Goal: Check status: Check status

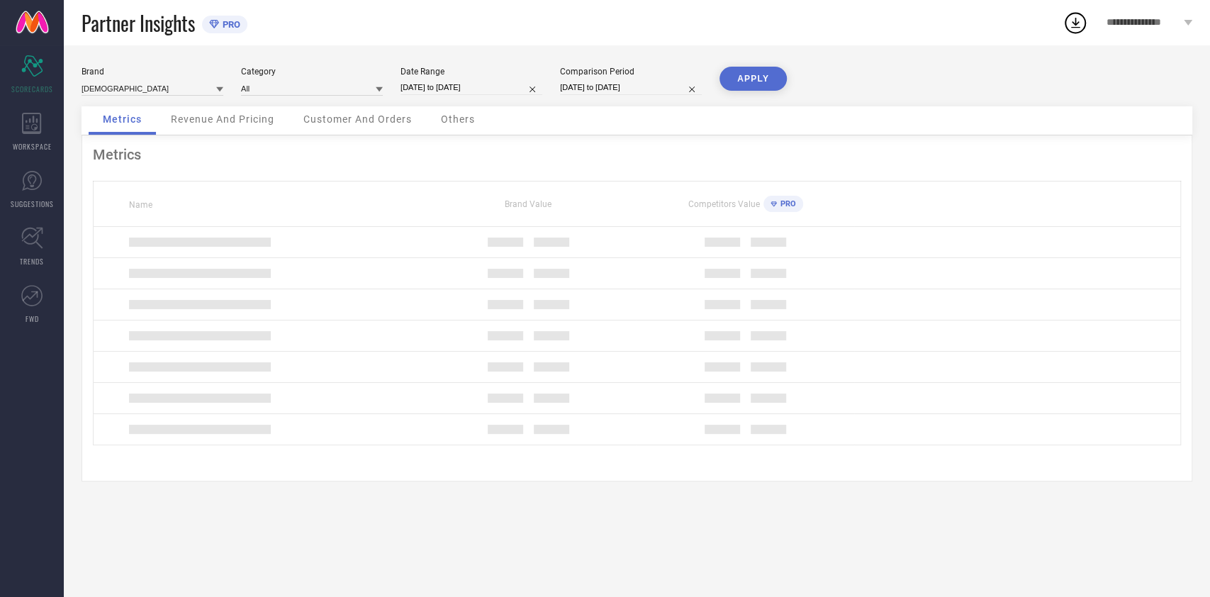
click at [480, 95] on div "Date Range [DATE] to [DATE]" at bounding box center [471, 81] width 142 height 29
click at [488, 86] on input "[DATE] to [DATE]" at bounding box center [471, 87] width 142 height 15
select select "7"
select select "2025"
select select "8"
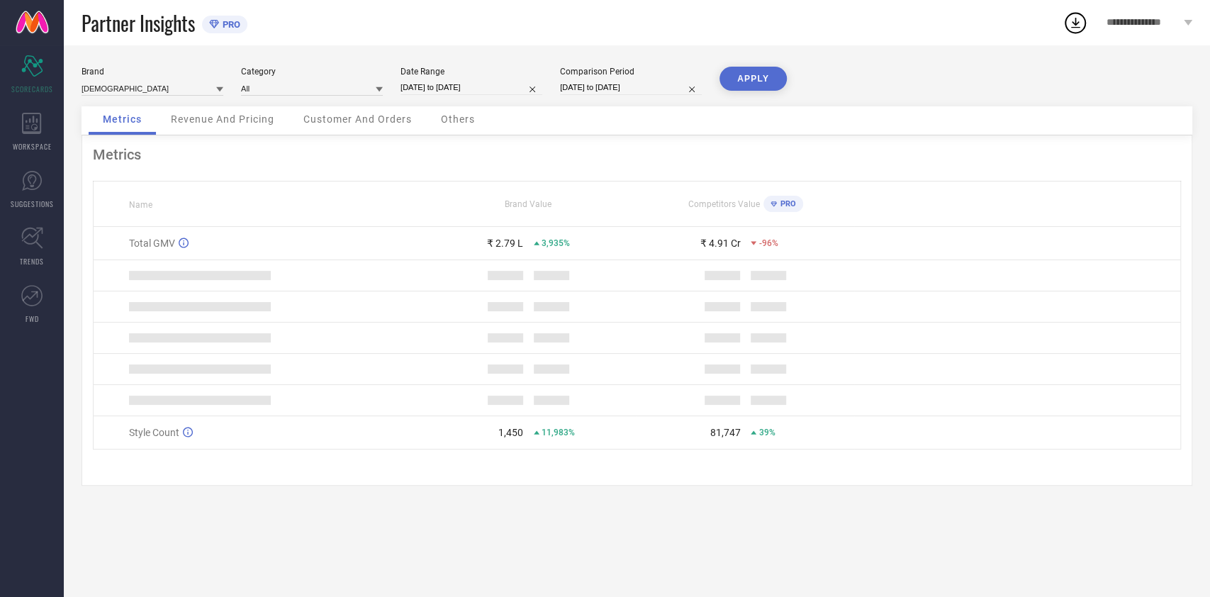
select select "2025"
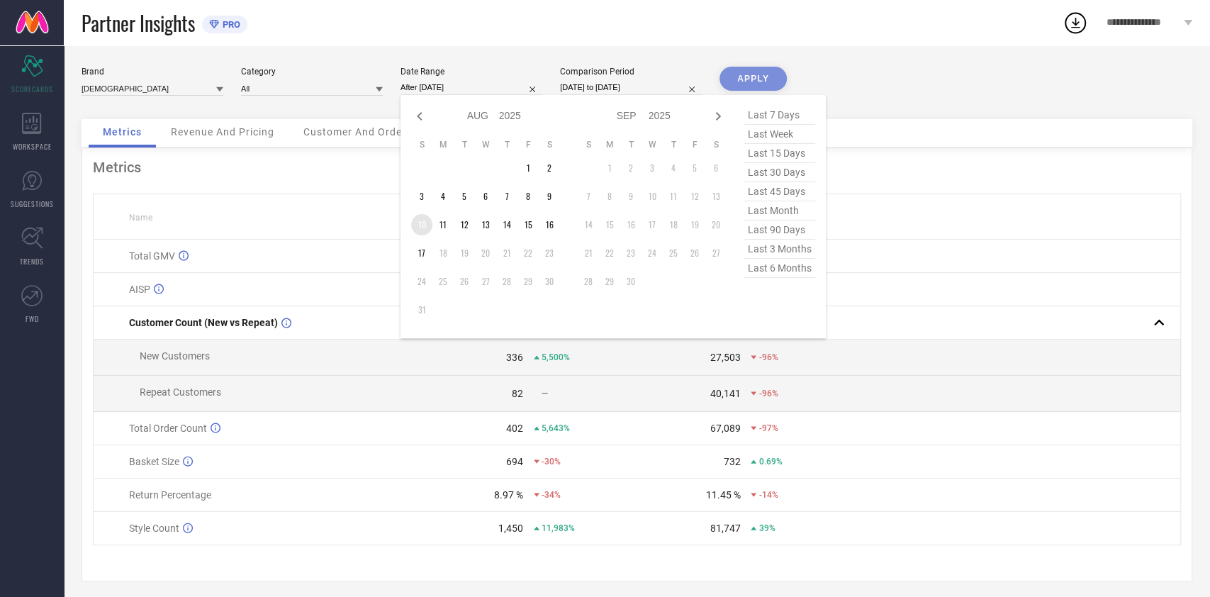
click at [415, 223] on td "10" at bounding box center [421, 224] width 21 height 21
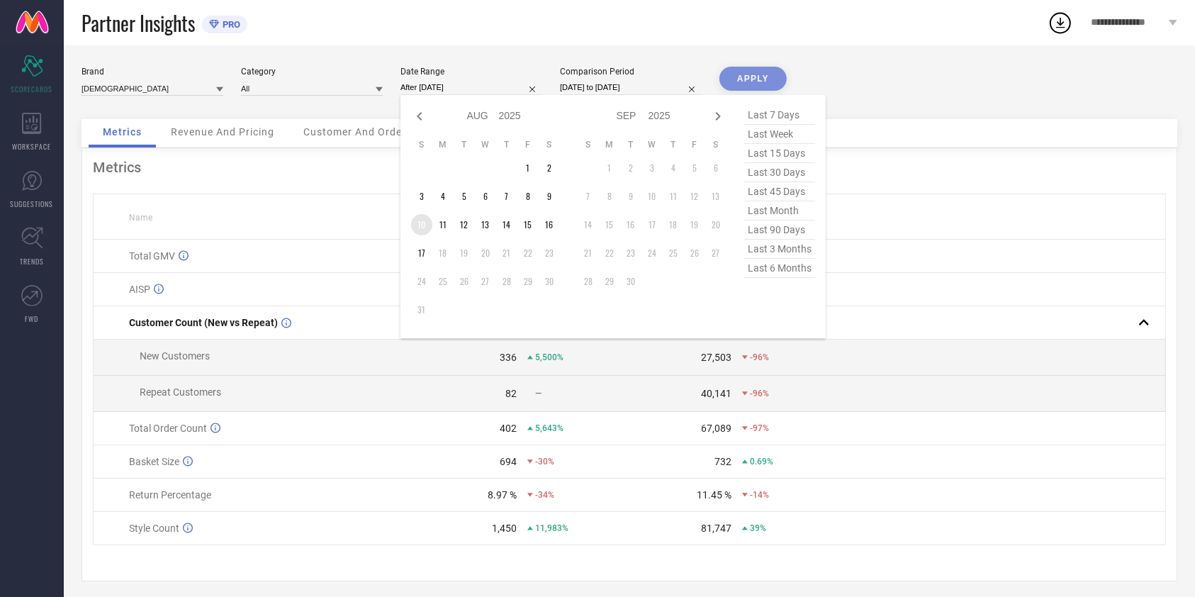
type input "[DATE] to [DATE]"
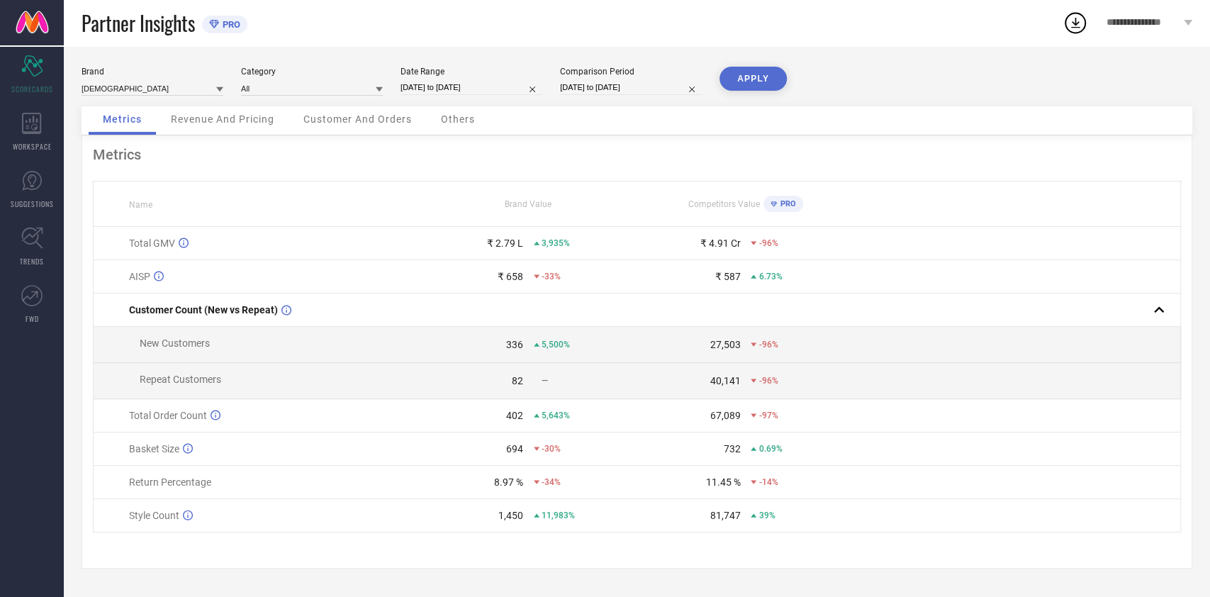
click at [787, 47] on div "Brand ASIAN Category All Date Range [DATE] to [DATE] Comparison Period [DATE] t…" at bounding box center [637, 320] width 1146 height 551
click at [762, 71] on button "APPLY" at bounding box center [752, 79] width 67 height 24
click at [458, 89] on input "[DATE] to [DATE]" at bounding box center [471, 87] width 142 height 15
select select "7"
select select "2025"
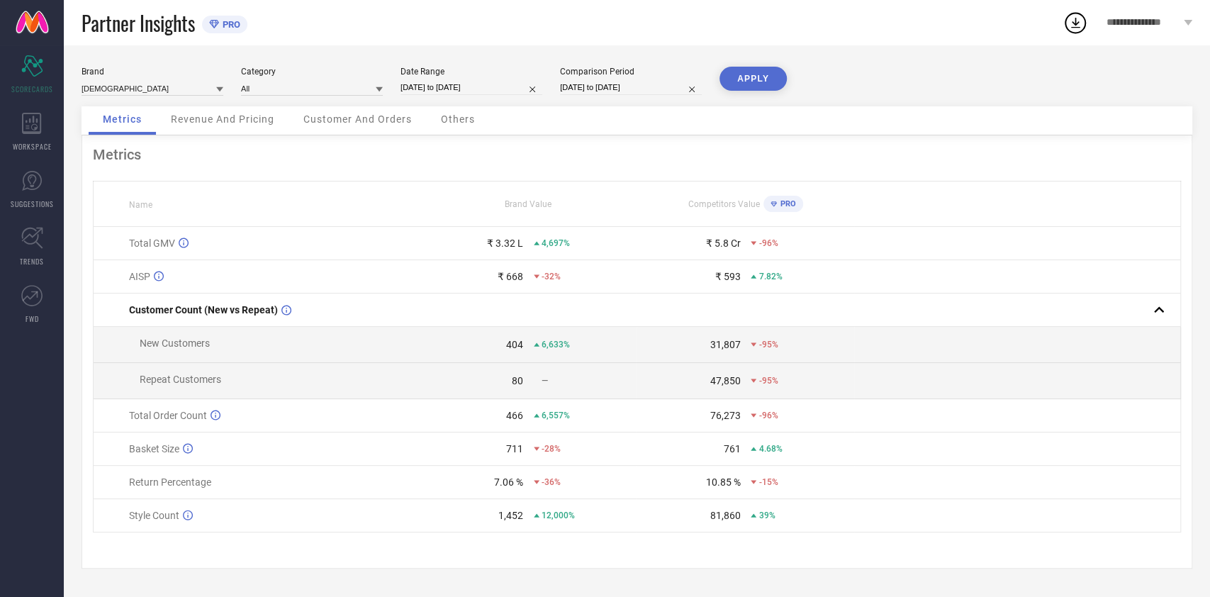
select select "8"
select select "2025"
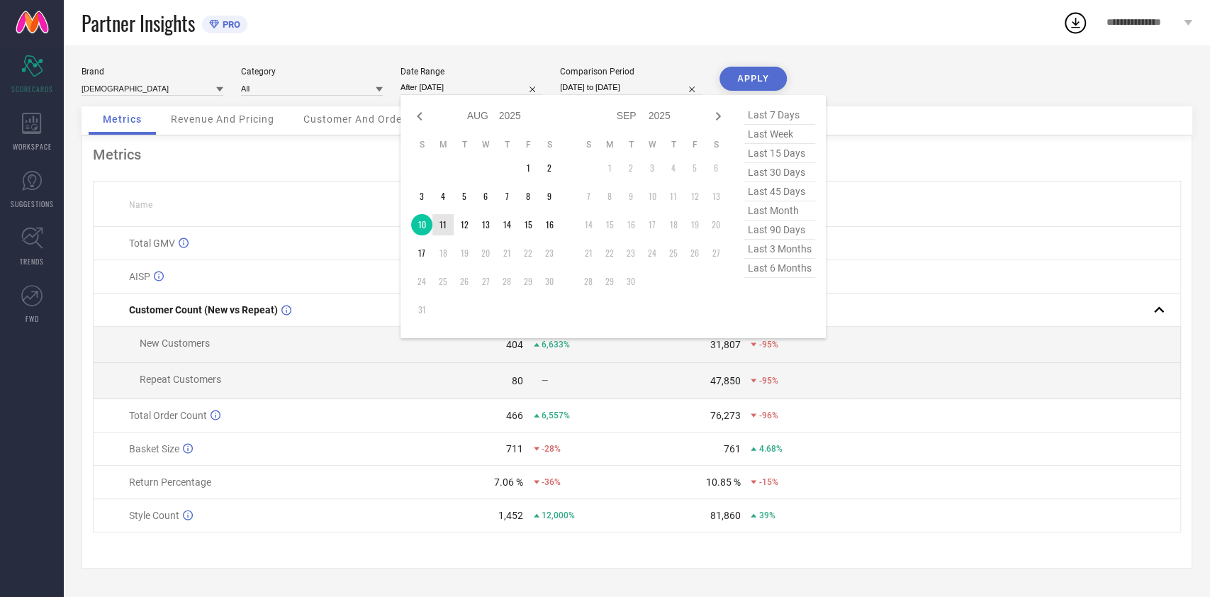
click at [439, 217] on td "11" at bounding box center [442, 224] width 21 height 21
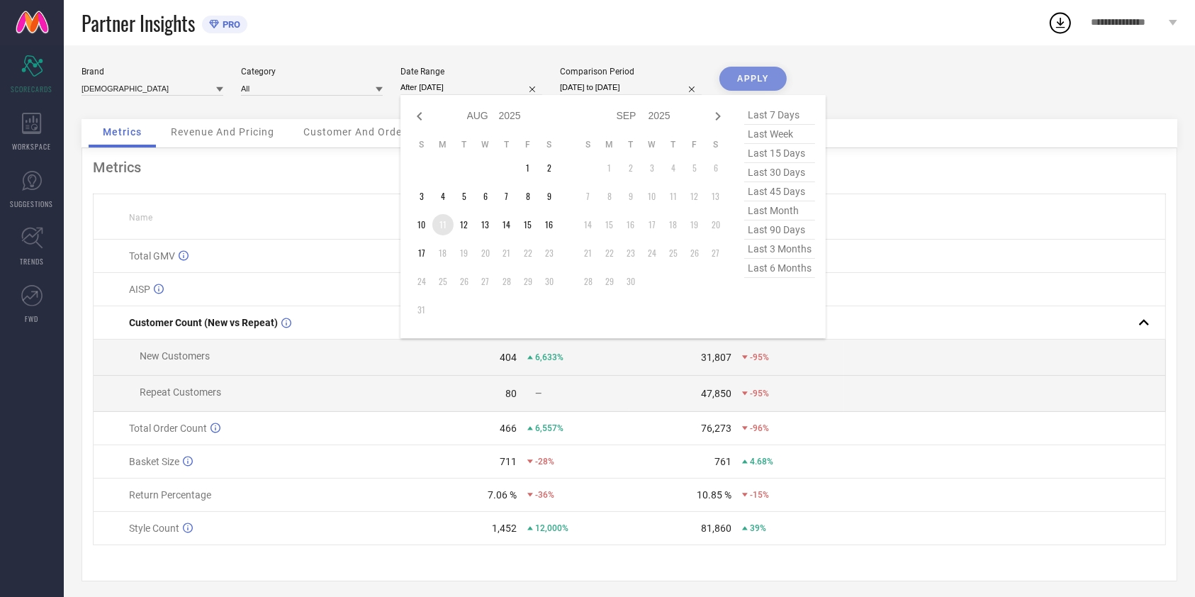
type input "[DATE] to [DATE]"
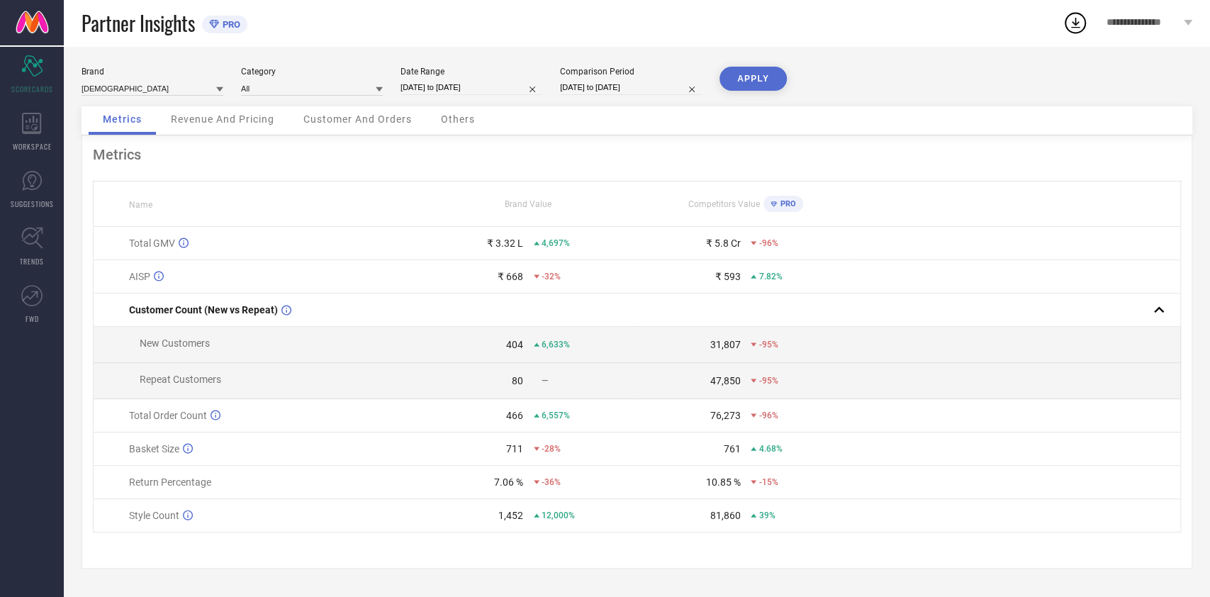
click at [760, 80] on button "APPLY" at bounding box center [752, 79] width 67 height 24
click at [494, 94] on input "[DATE] to [DATE]" at bounding box center [471, 87] width 142 height 15
select select "7"
select select "2025"
select select "8"
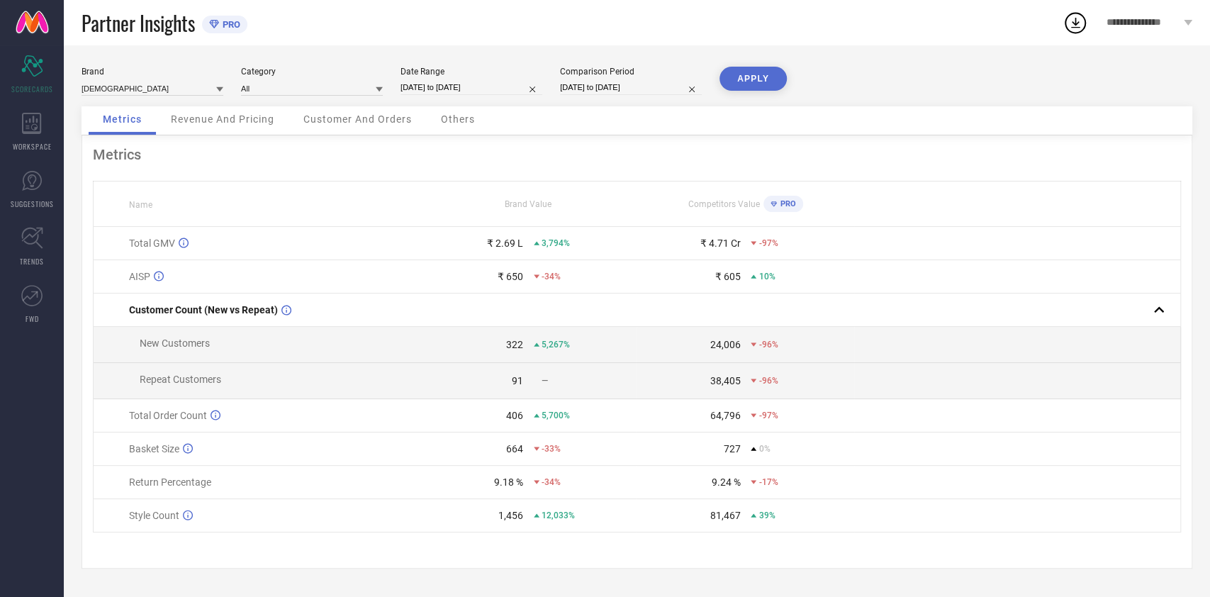
select select "2025"
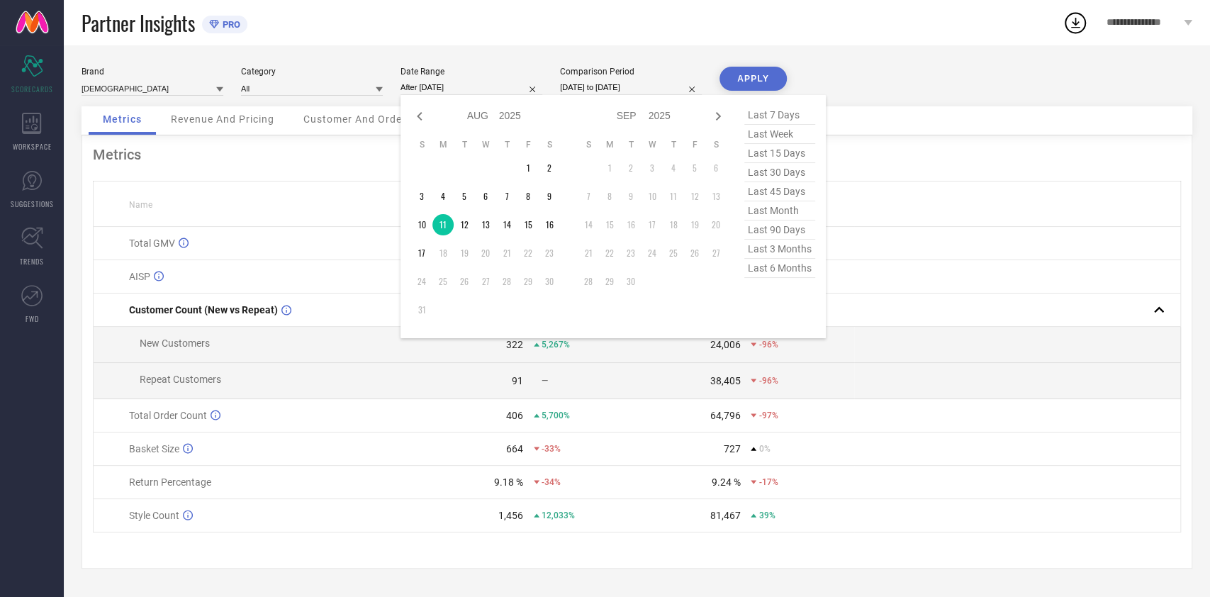
click at [462, 233] on td "12" at bounding box center [464, 224] width 21 height 21
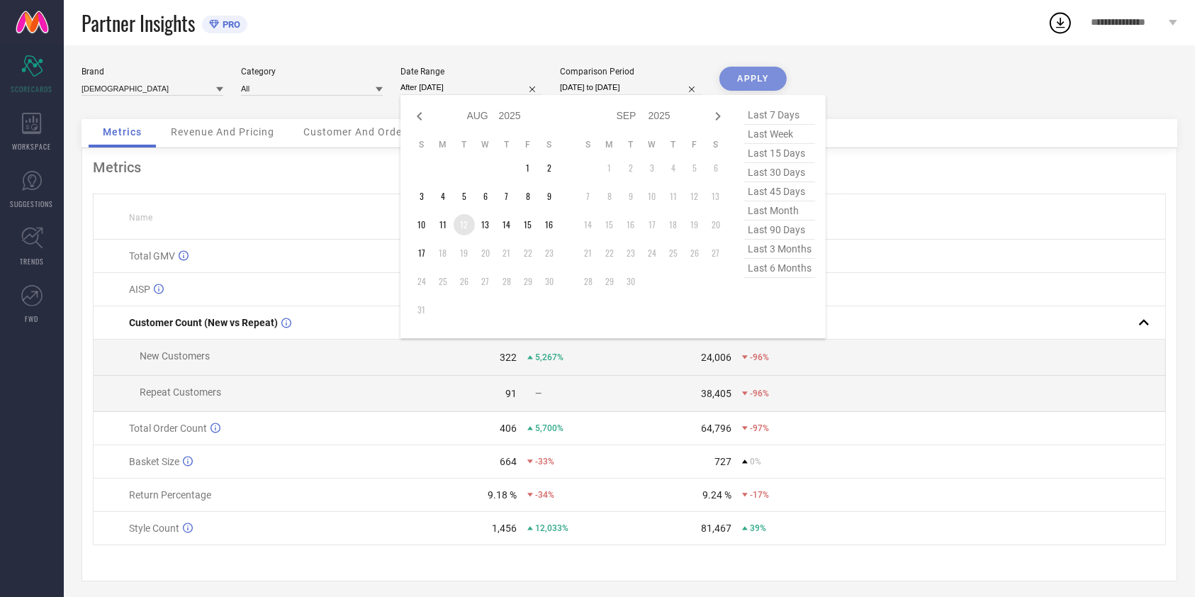
type input "[DATE] to [DATE]"
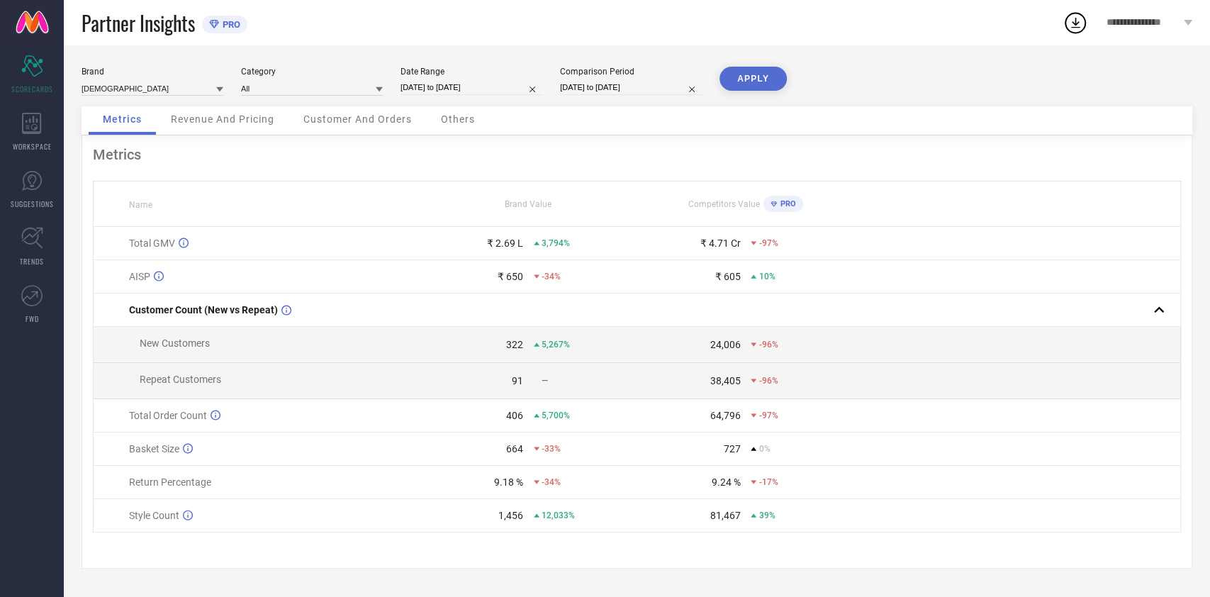
click at [749, 74] on button "APPLY" at bounding box center [752, 79] width 67 height 24
select select "7"
select select "2025"
select select "8"
select select "2025"
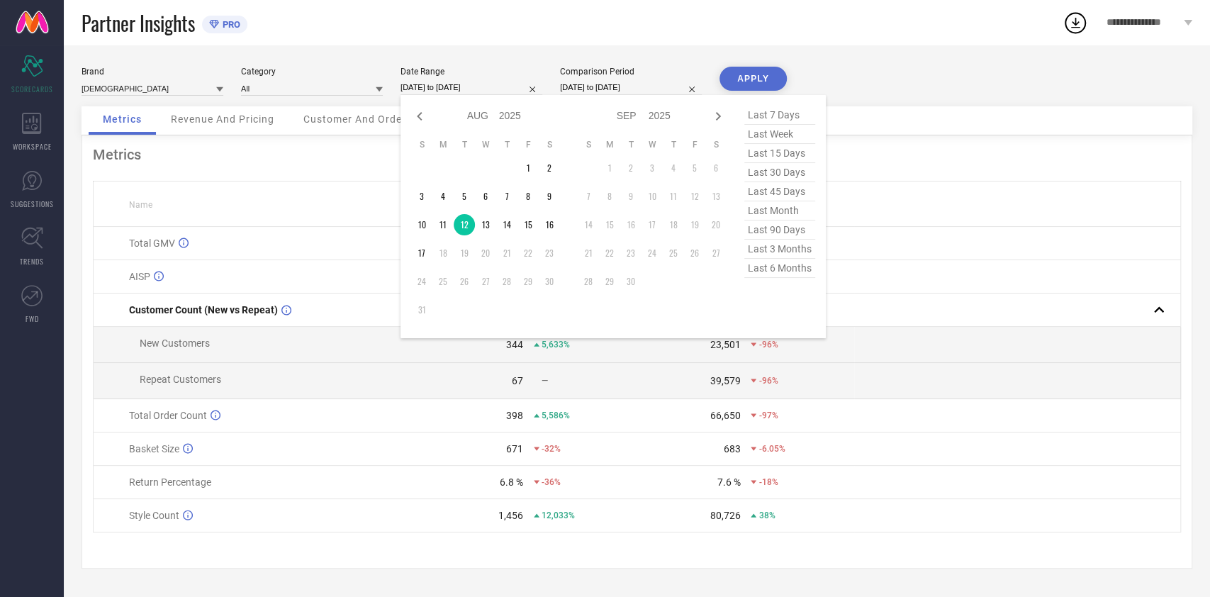
click at [487, 93] on input "[DATE] to [DATE]" at bounding box center [471, 87] width 142 height 15
click at [484, 215] on td "13" at bounding box center [485, 224] width 21 height 21
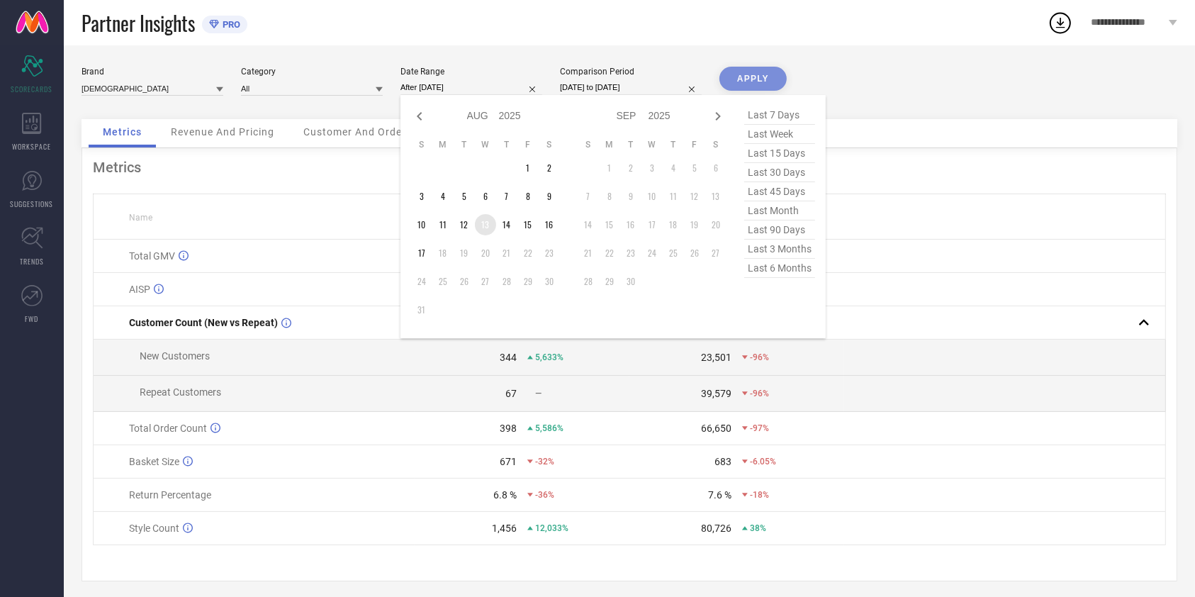
type input "[DATE] to [DATE]"
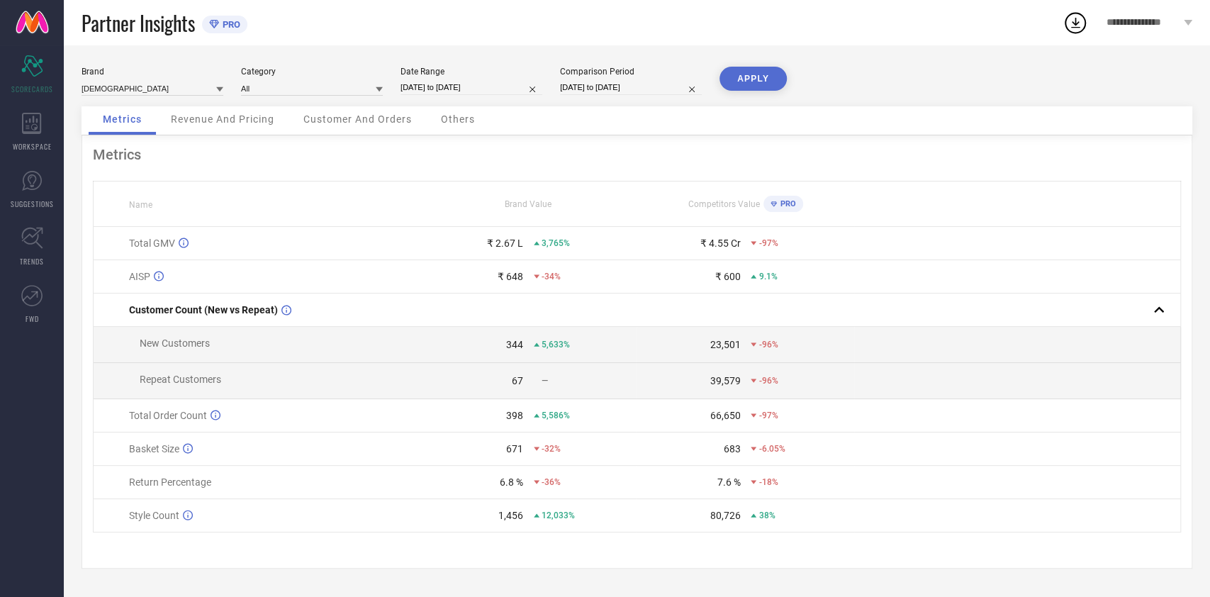
click at [756, 63] on div "Brand [DEMOGRAPHIC_DATA] Category All Date Range [DATE] to [DATE] Comparison Pe…" at bounding box center [637, 320] width 1146 height 551
click at [760, 74] on button "APPLY" at bounding box center [752, 79] width 67 height 24
click at [485, 89] on input "[DATE] to [DATE]" at bounding box center [471, 87] width 142 height 15
select select "7"
select select "2025"
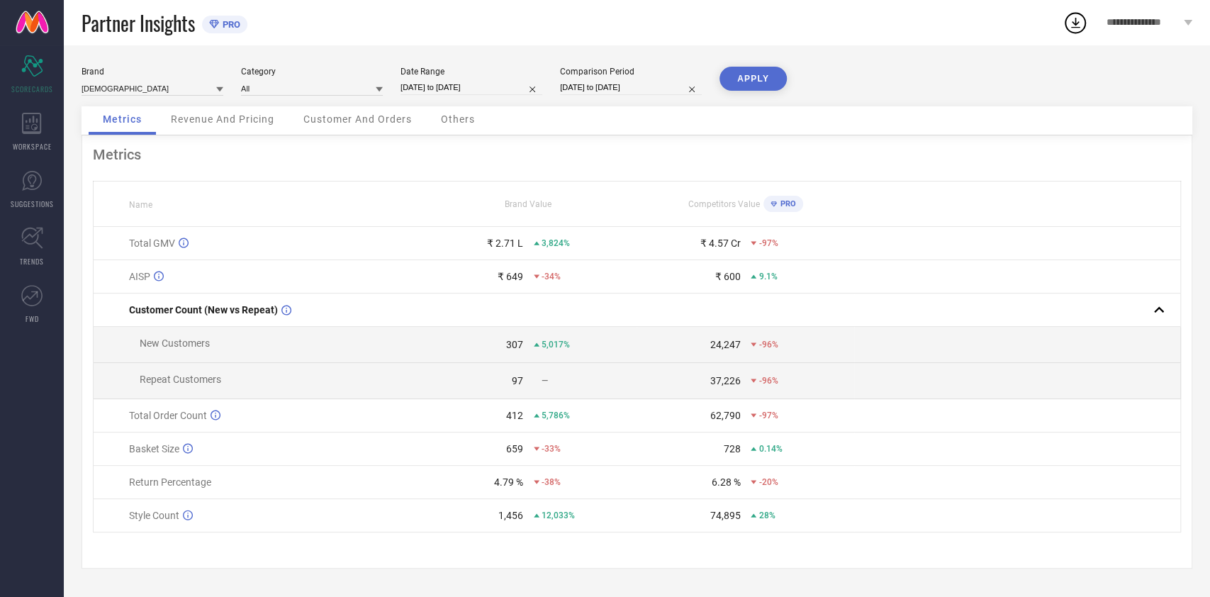
select select "8"
select select "2025"
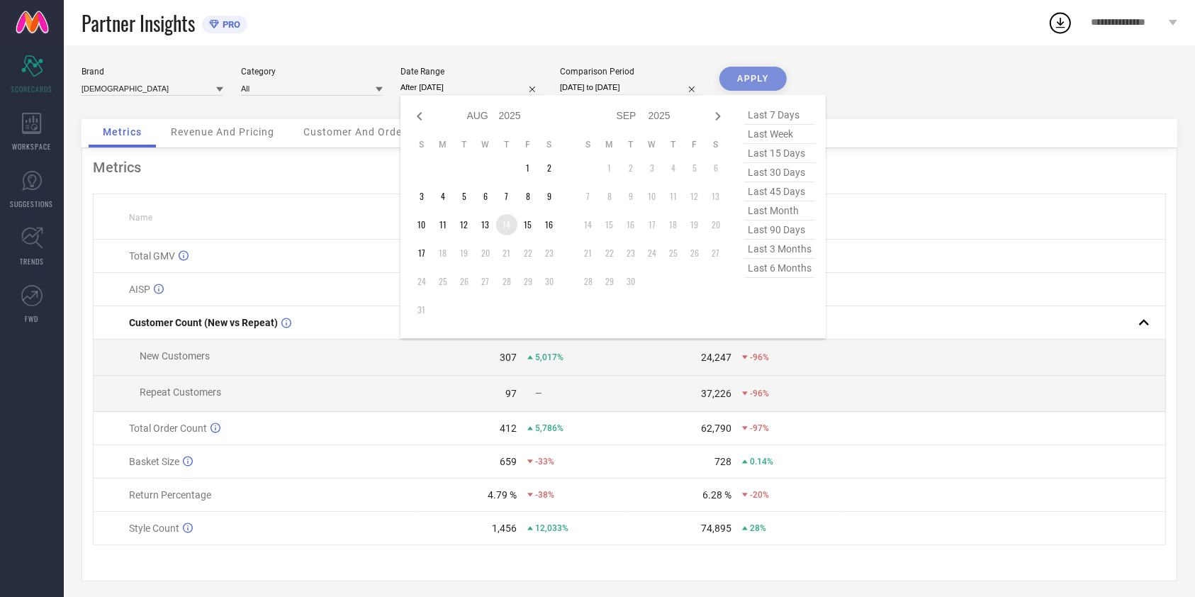
click at [510, 226] on td "14" at bounding box center [506, 224] width 21 height 21
type input "[DATE] to [DATE]"
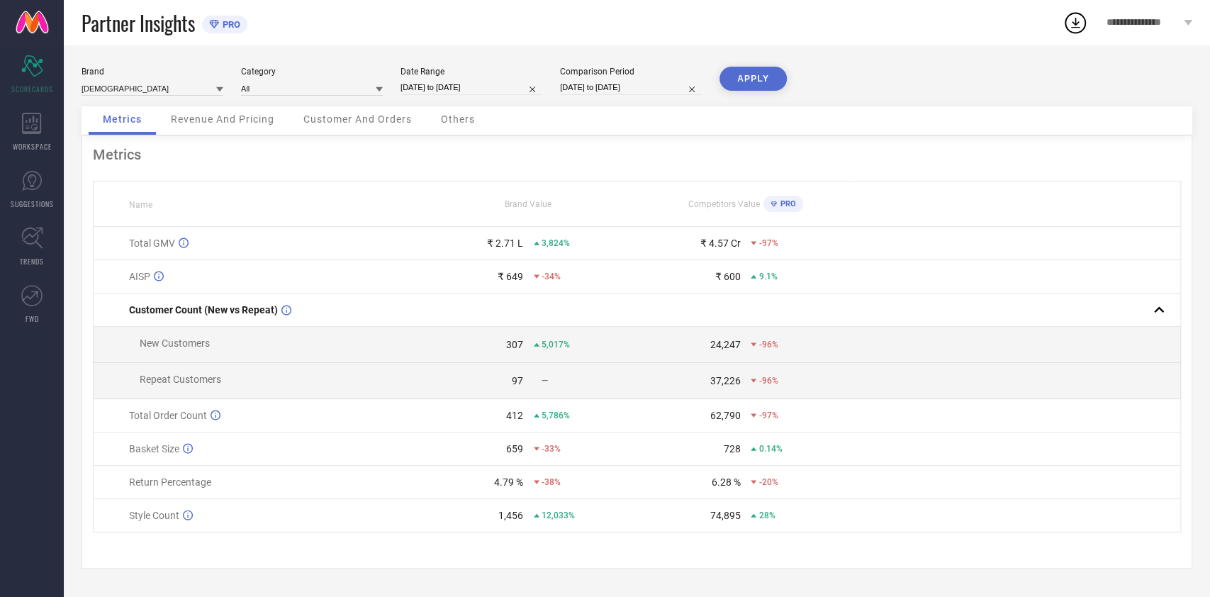
click at [751, 77] on button "APPLY" at bounding box center [752, 79] width 67 height 24
click at [509, 95] on div "Date Range [DATE] to [DATE]" at bounding box center [471, 81] width 142 height 29
click at [512, 89] on input "[DATE] to [DATE]" at bounding box center [471, 87] width 142 height 15
select select "7"
select select "2025"
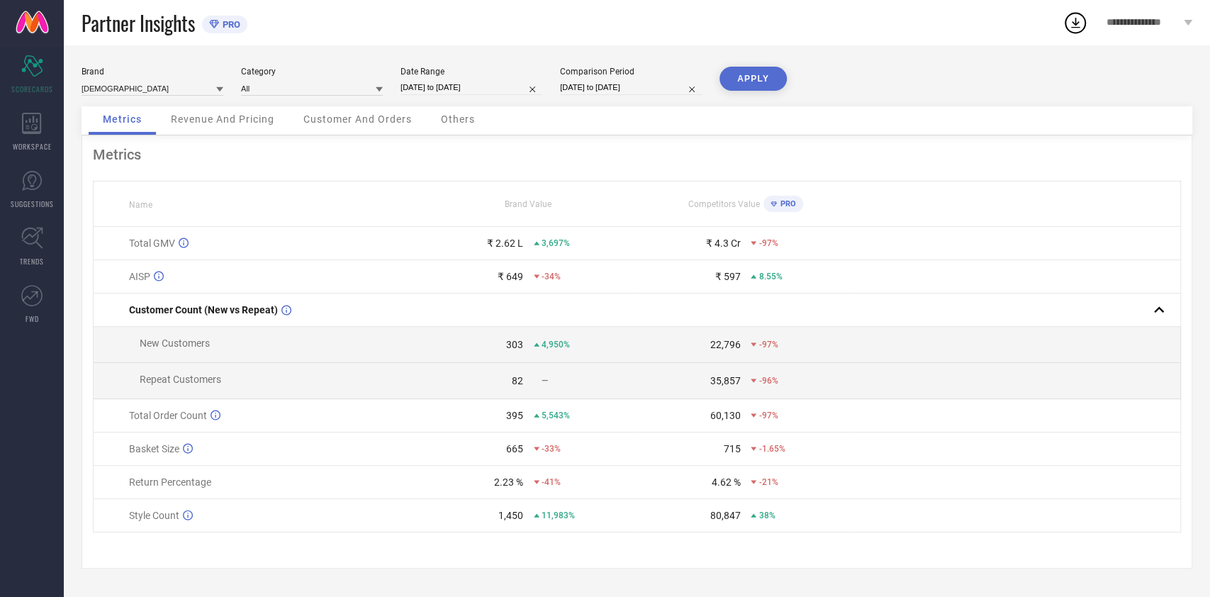
select select "8"
select select "2025"
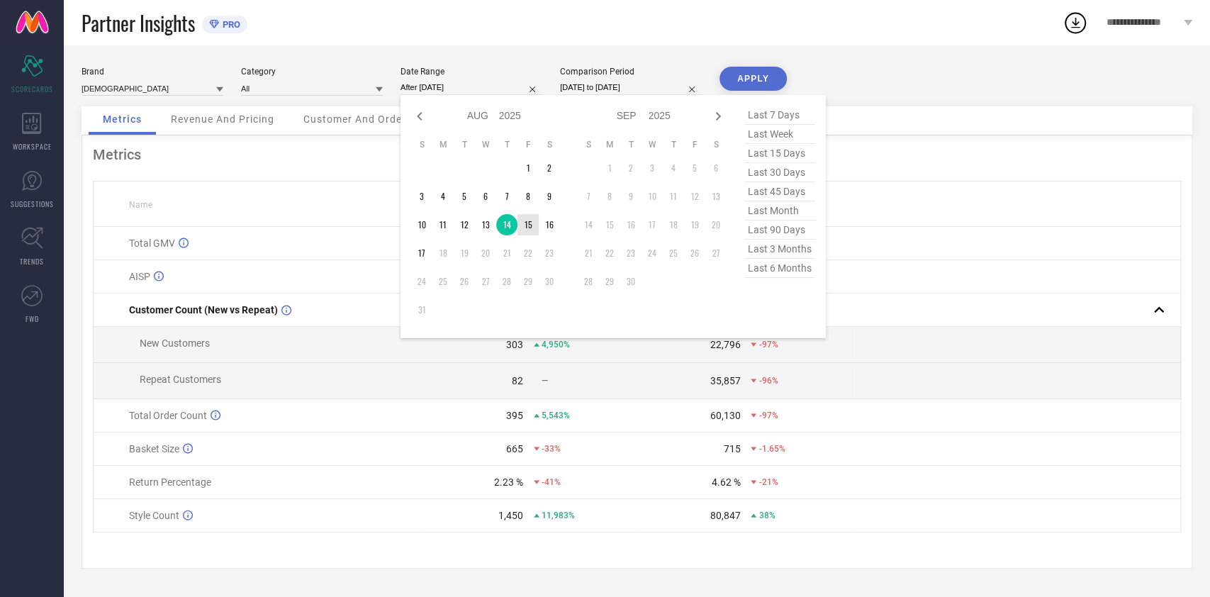
click at [534, 223] on td "15" at bounding box center [527, 224] width 21 height 21
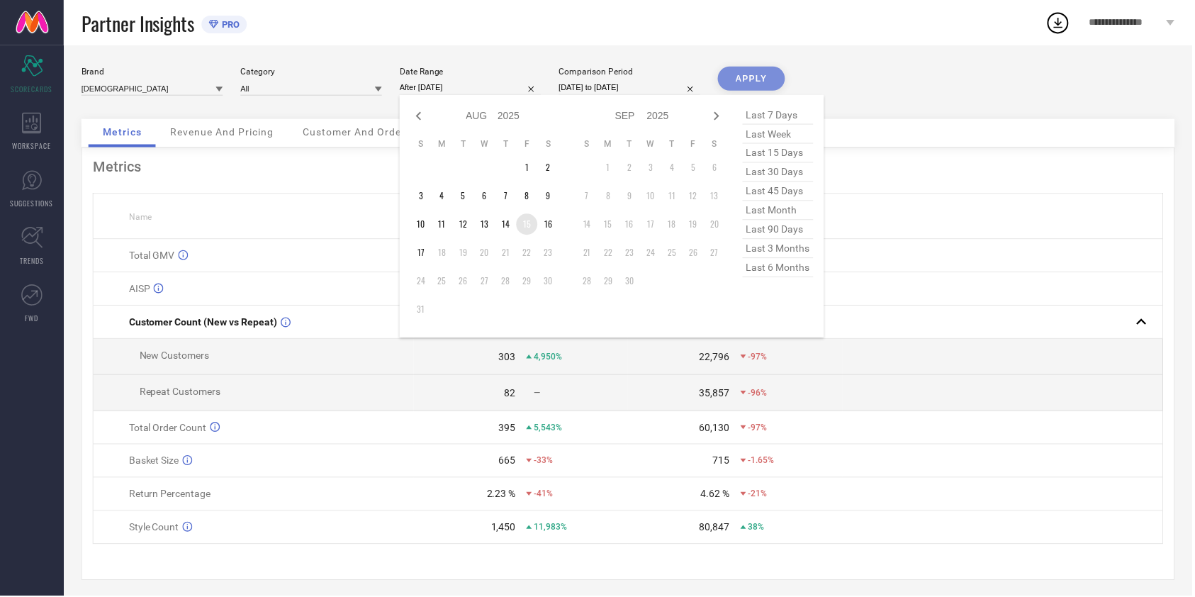
type input "[DATE] to [DATE]"
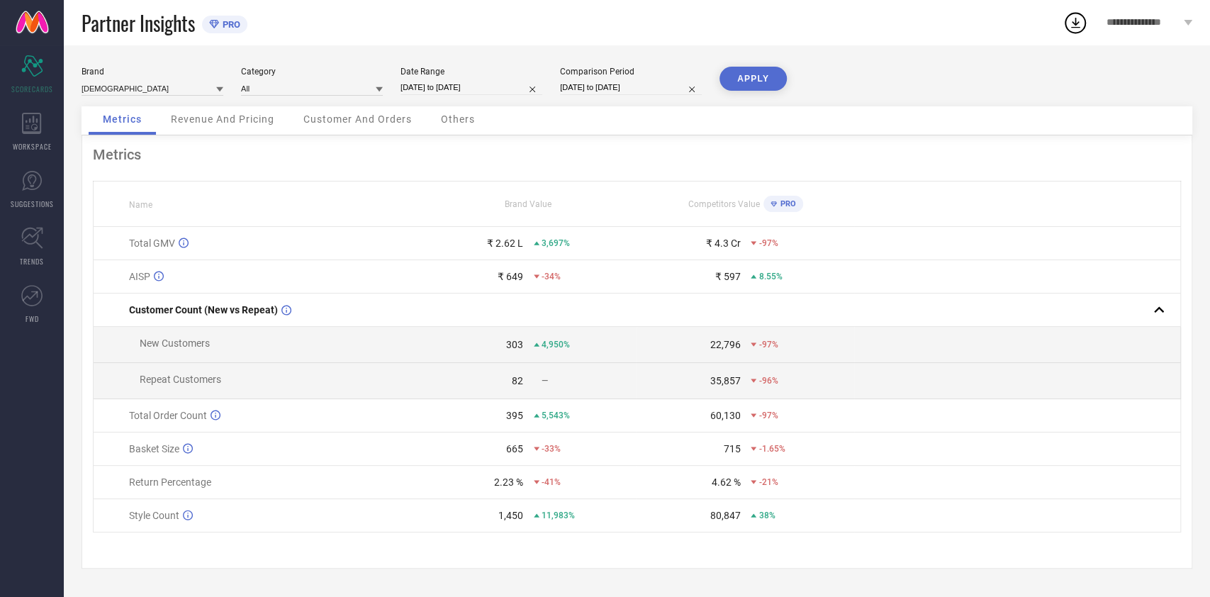
click at [748, 84] on button "APPLY" at bounding box center [752, 79] width 67 height 24
select select "7"
select select "2025"
select select "8"
select select "2025"
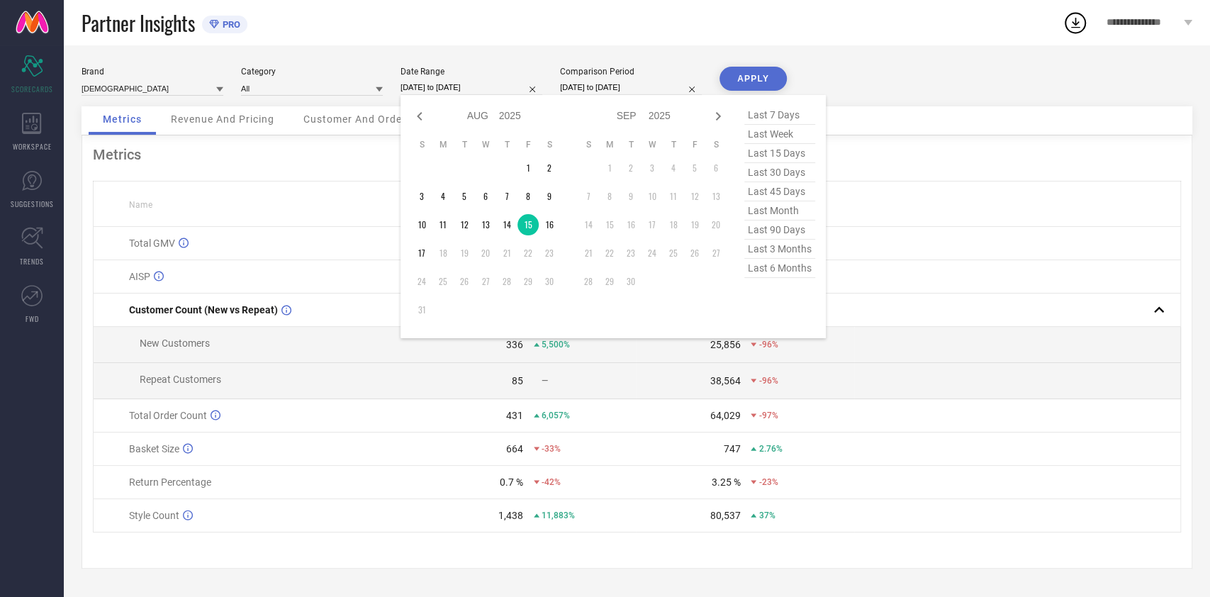
click at [484, 88] on input "[DATE] to [DATE]" at bounding box center [471, 87] width 142 height 15
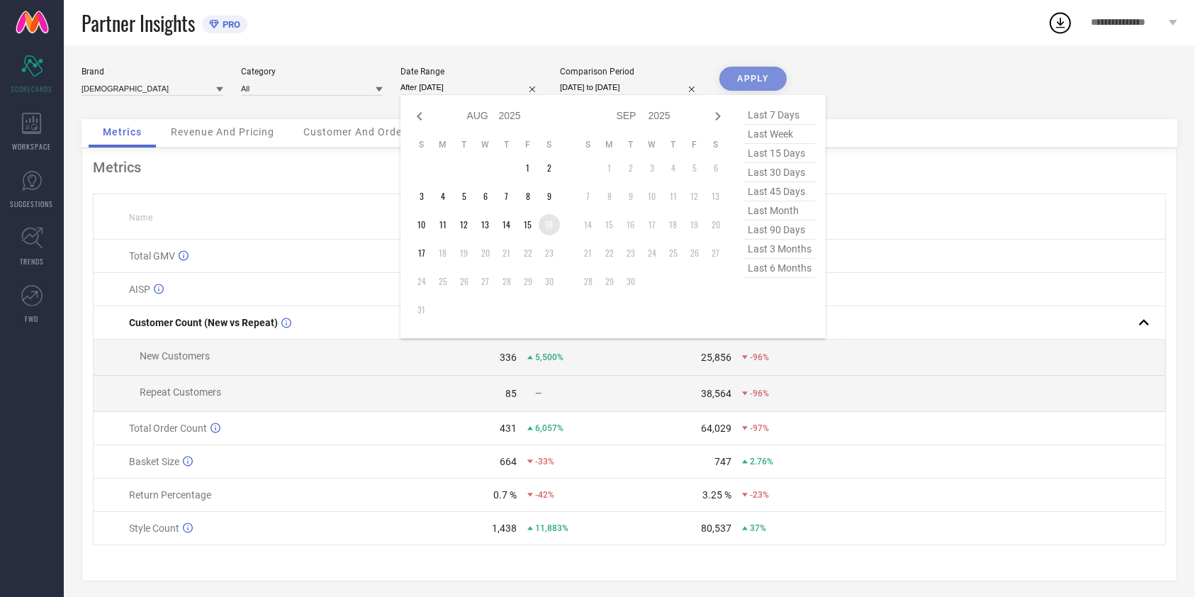
click at [554, 232] on td "16" at bounding box center [549, 224] width 21 height 21
type input "[DATE] to [DATE]"
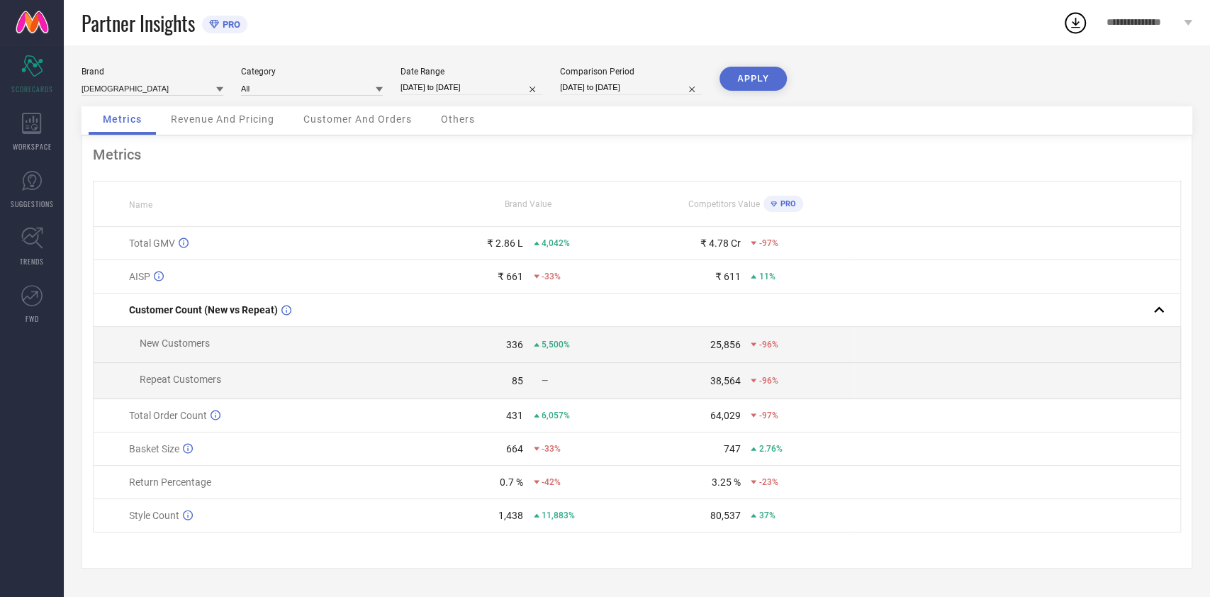
click at [755, 58] on div "Brand ASIAN Category All Date Range [DATE] to [DATE] Comparison Period [DATE] t…" at bounding box center [637, 320] width 1146 height 551
click at [758, 70] on button "APPLY" at bounding box center [752, 79] width 67 height 24
click at [459, 94] on input "[DATE] to [DATE]" at bounding box center [471, 87] width 142 height 15
select select "7"
select select "2025"
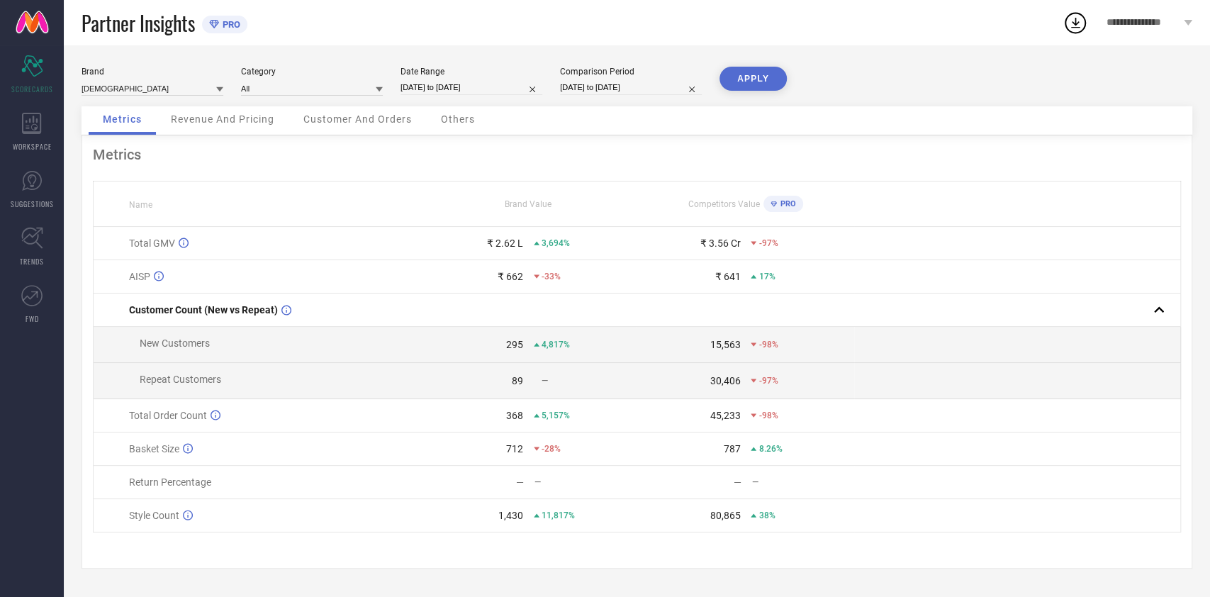
select select "8"
select select "2025"
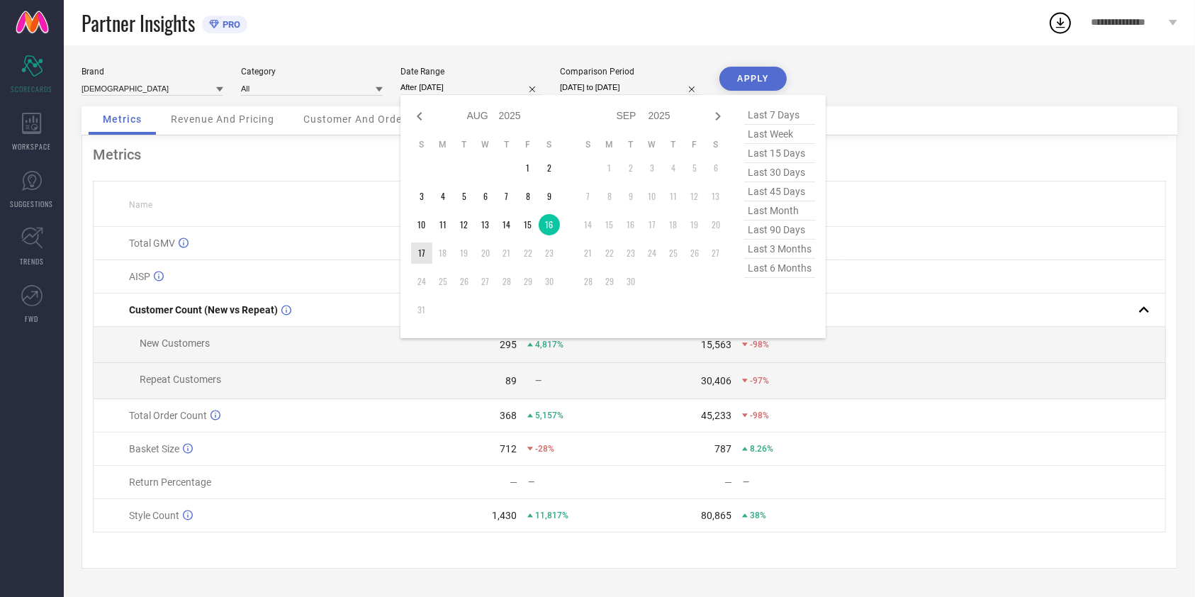
click at [420, 251] on td "17" at bounding box center [421, 252] width 21 height 21
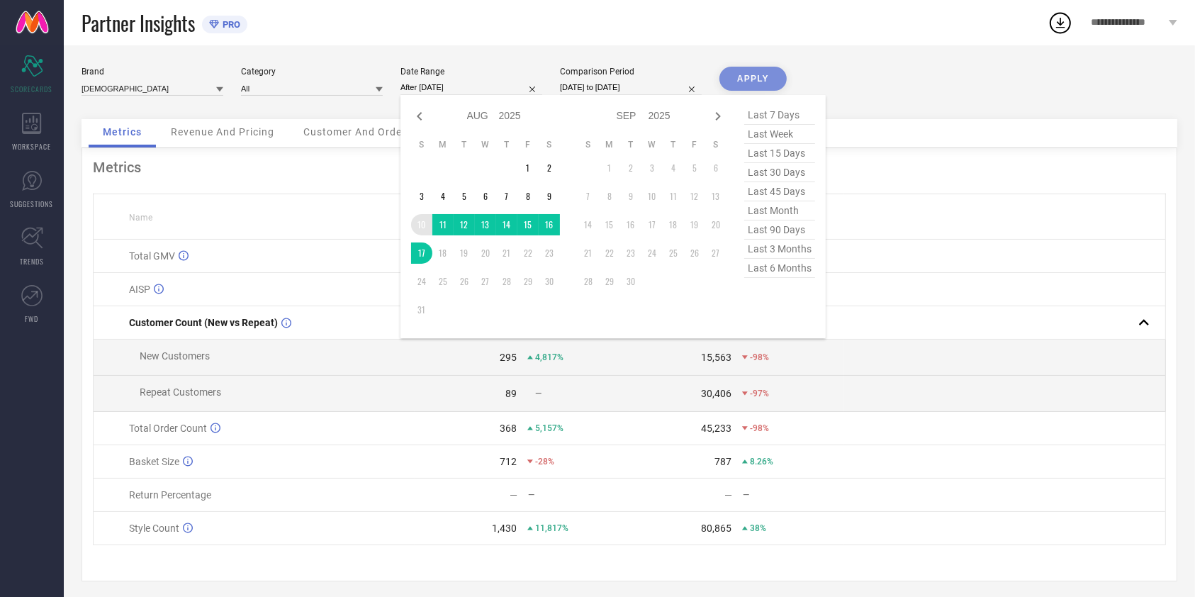
type input "[DATE] to [DATE]"
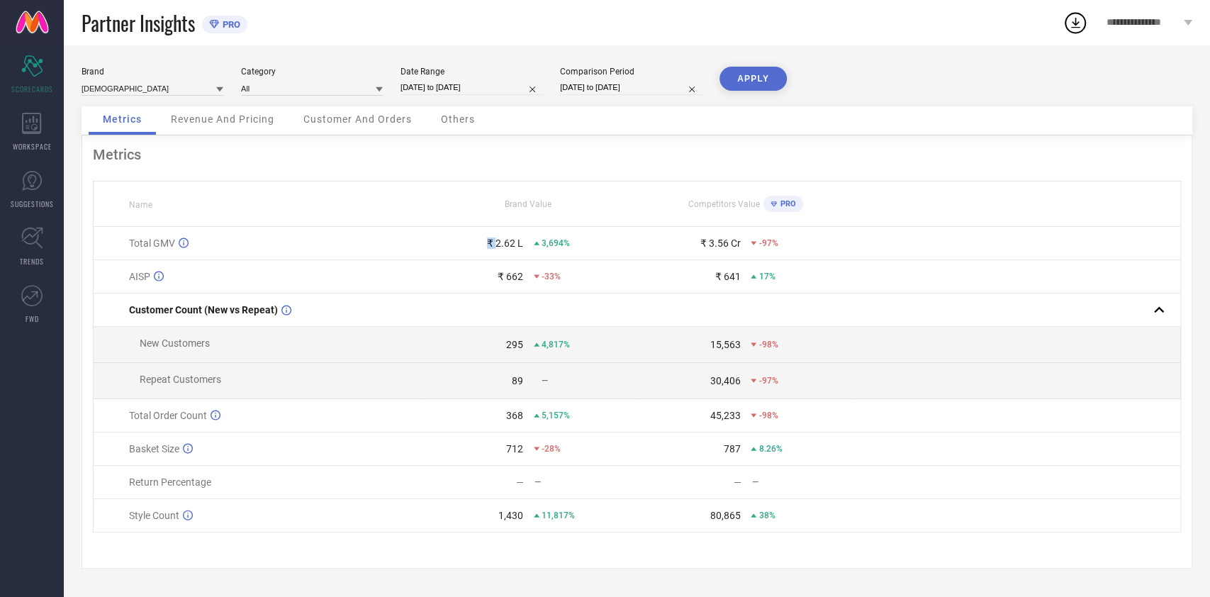
click at [418, 242] on div "Total GMV" at bounding box center [274, 242] width 290 height 11
click at [746, 82] on button "APPLY" at bounding box center [752, 79] width 67 height 24
